Goal: Task Accomplishment & Management: Complete application form

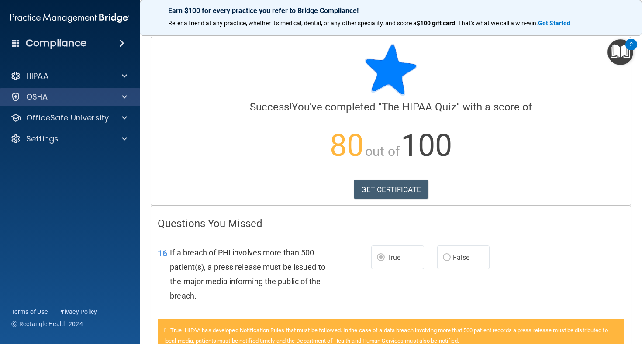
click at [90, 91] on div "OSHA" at bounding box center [70, 96] width 140 height 17
click at [111, 97] on div "OSHA" at bounding box center [58, 97] width 108 height 10
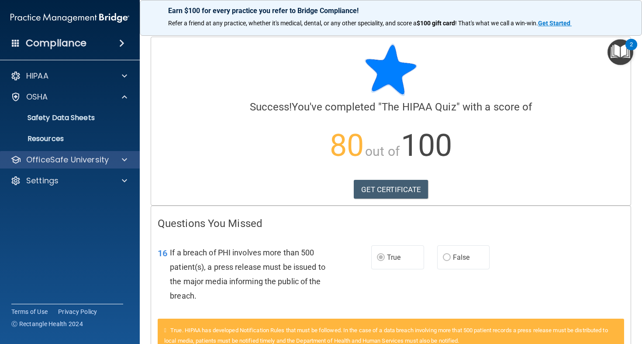
click at [78, 159] on p "OfficeSafe University" at bounding box center [67, 160] width 83 height 10
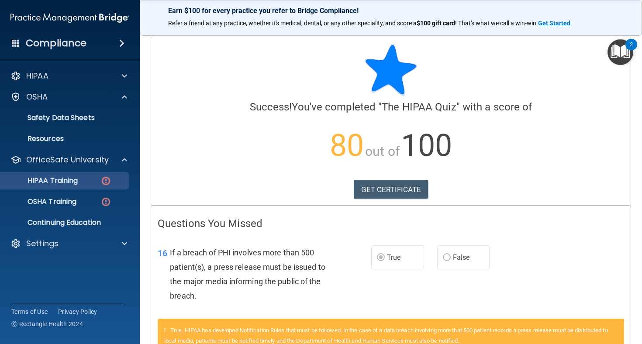
click at [90, 183] on div "HIPAA Training" at bounding box center [65, 180] width 119 height 9
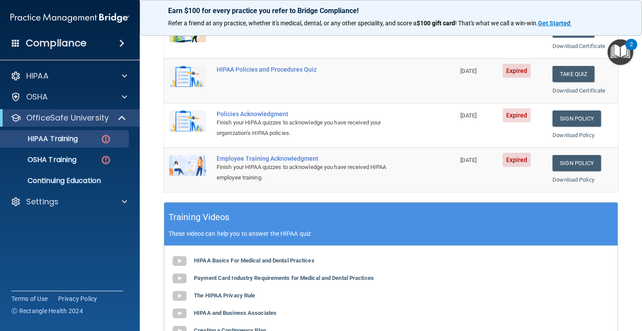
scroll to position [183, 0]
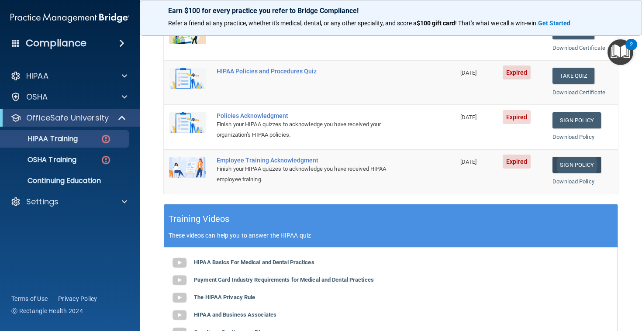
click at [577, 157] on link "Sign Policy" at bounding box center [576, 165] width 48 height 16
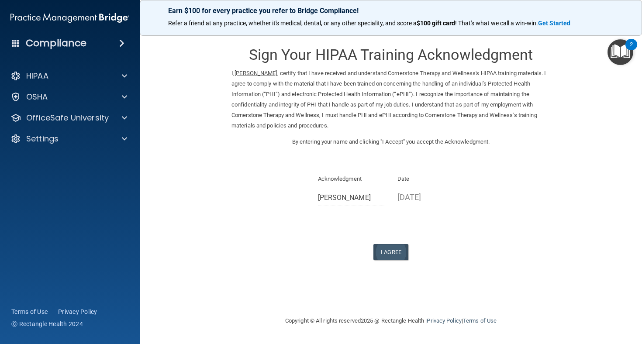
click at [392, 252] on button "I Agree" at bounding box center [390, 252] width 35 height 16
click at [390, 244] on button "I Agree" at bounding box center [390, 252] width 35 height 16
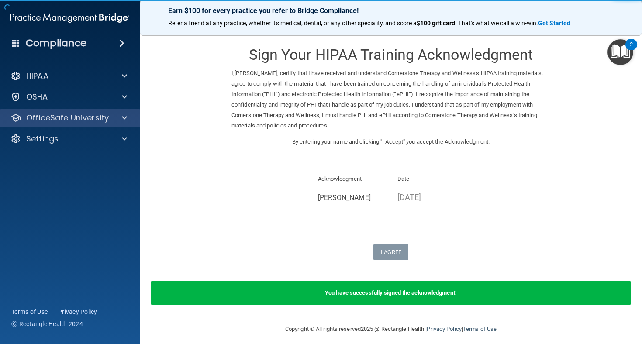
click at [80, 117] on p "OfficeSafe University" at bounding box center [67, 118] width 83 height 10
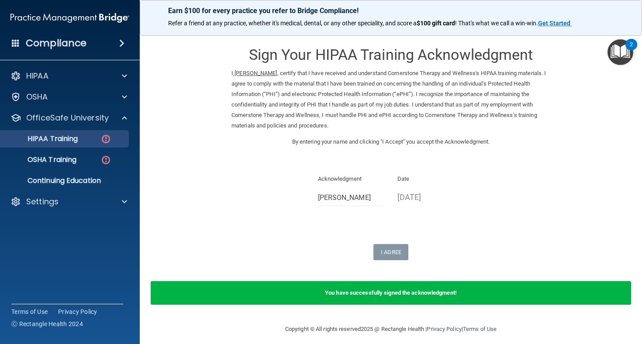
click at [87, 141] on div "HIPAA Training" at bounding box center [65, 138] width 119 height 9
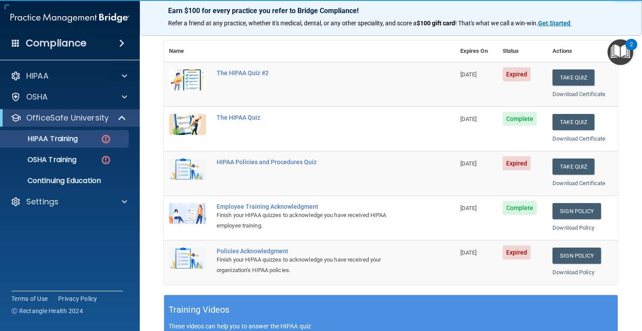
scroll to position [93, 0]
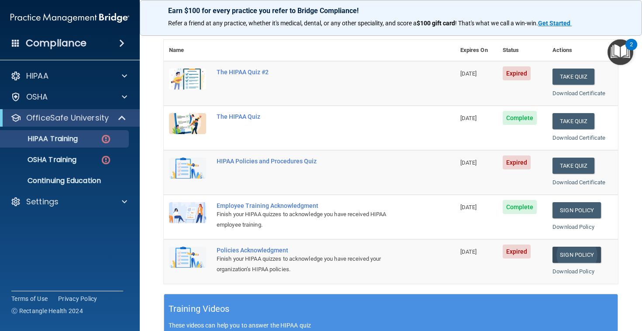
click at [570, 251] on link "Sign Policy" at bounding box center [576, 255] width 48 height 16
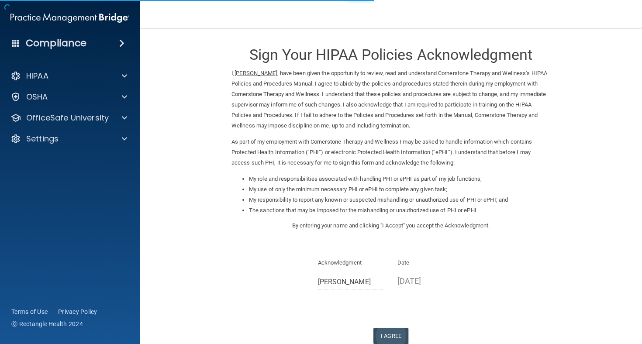
click at [395, 328] on button "I Agree" at bounding box center [390, 336] width 35 height 16
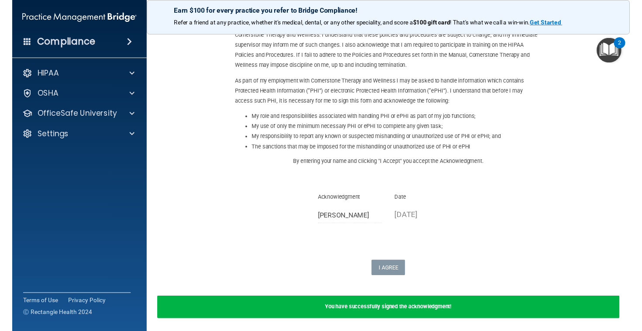
scroll to position [59, 0]
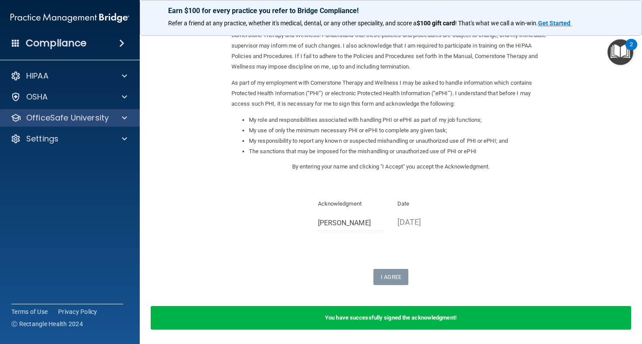
click at [97, 122] on p "OfficeSafe University" at bounding box center [67, 118] width 83 height 10
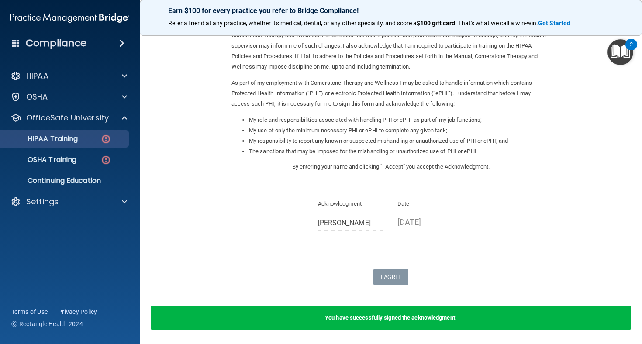
click at [92, 141] on div "HIPAA Training" at bounding box center [65, 138] width 119 height 9
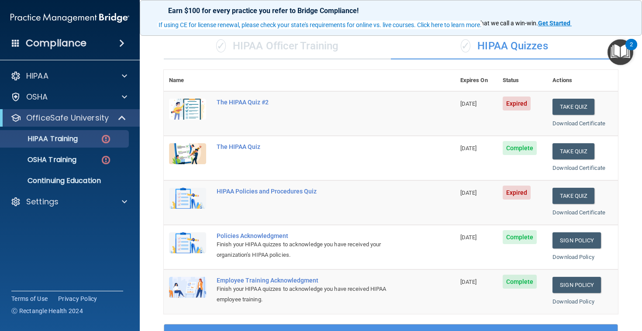
scroll to position [63, 0]
